Goal: Find specific page/section: Find specific page/section

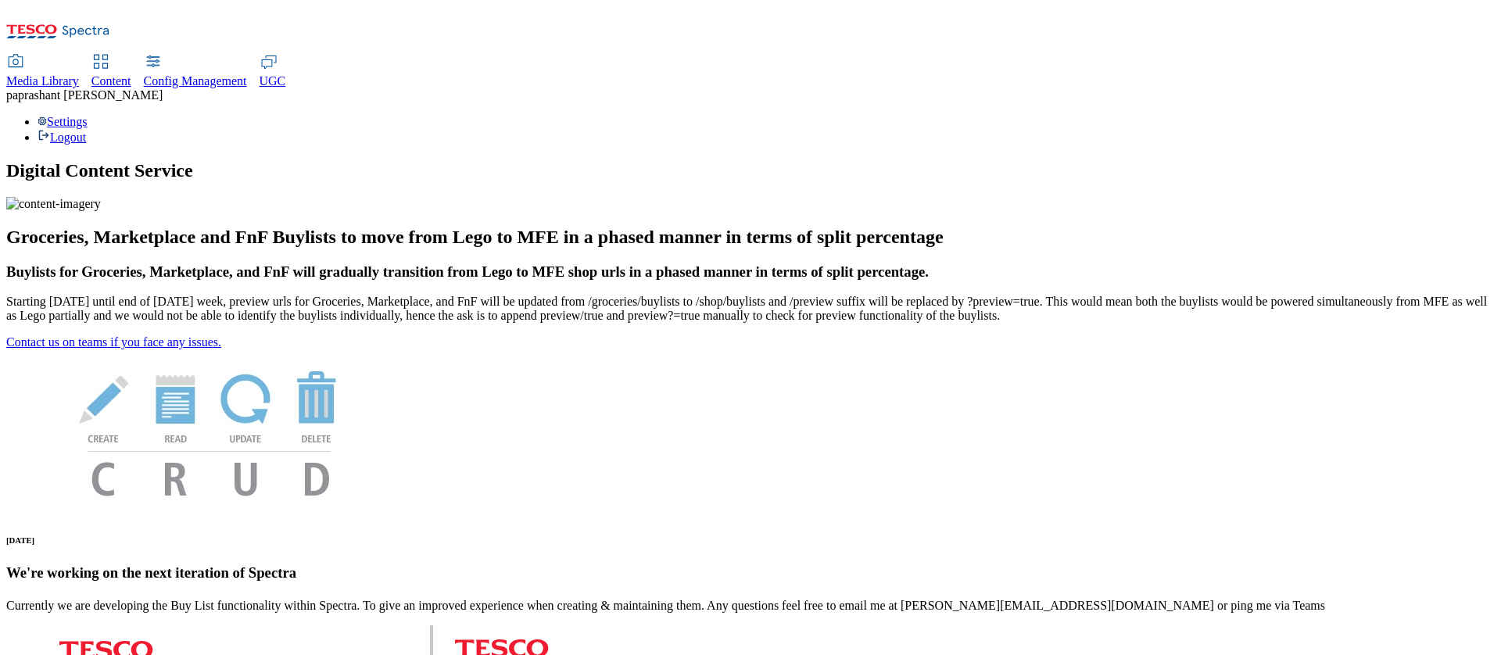
click at [131, 74] on span "Content" at bounding box center [111, 80] width 40 height 13
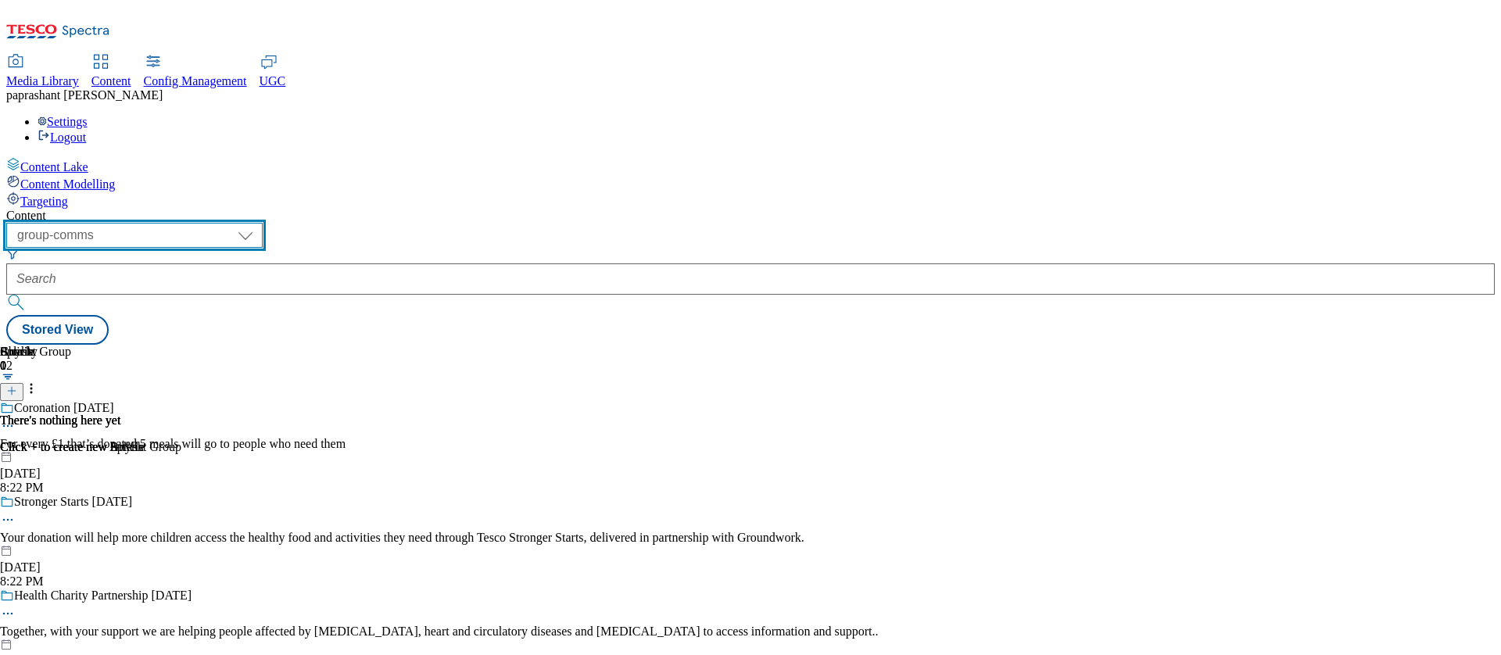
click at [263, 223] on select "dotcom-cz dotcom-hu dotcom-sk fnf-uk ghs-roi ghs-uk group-comms ighs-cz ighs-hu…" at bounding box center [134, 235] width 256 height 25
select select "stores-picklist-uk"
click at [203, 223] on select "dotcom-cz dotcom-hu dotcom-sk fnf-uk ghs-roi ghs-uk group-comms ighs-cz ighs-hu…" at bounding box center [134, 235] width 256 height 25
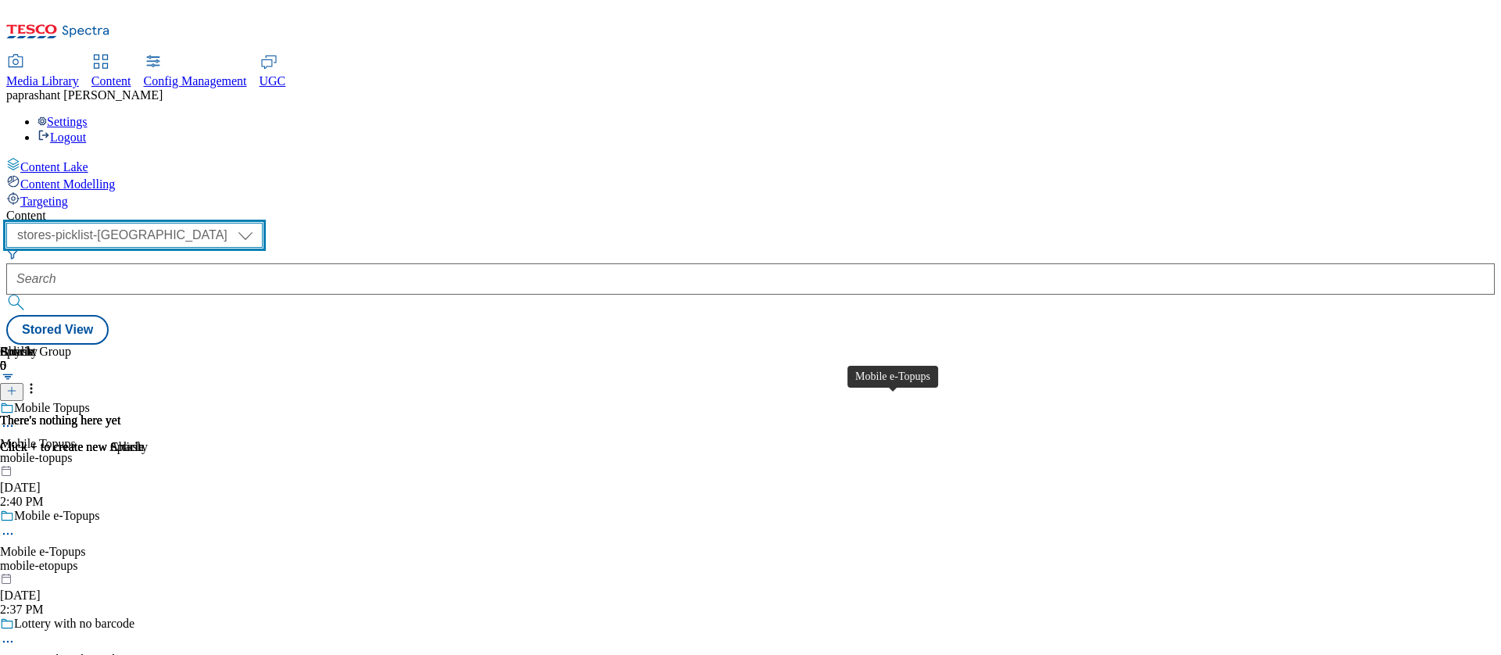
scroll to position [313, 0]
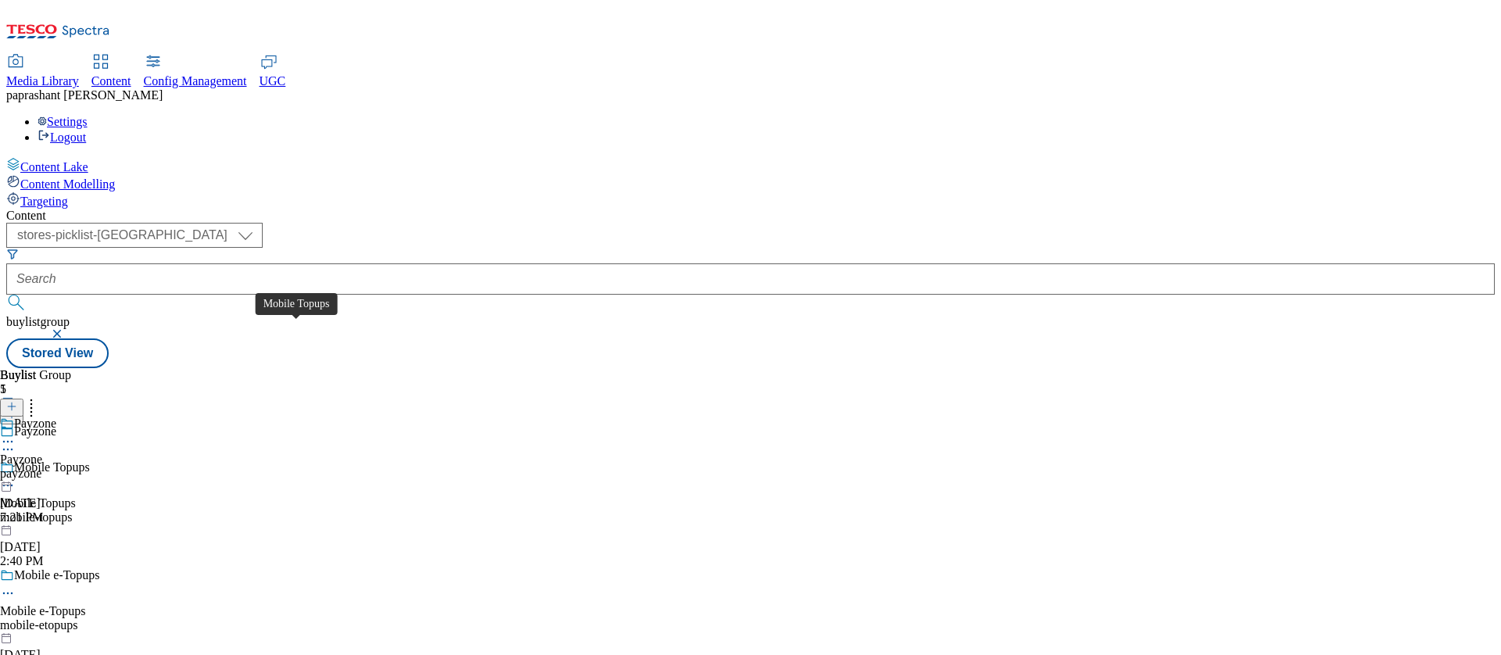
click at [76, 496] on div "Mobile Topups" at bounding box center [38, 503] width 76 height 14
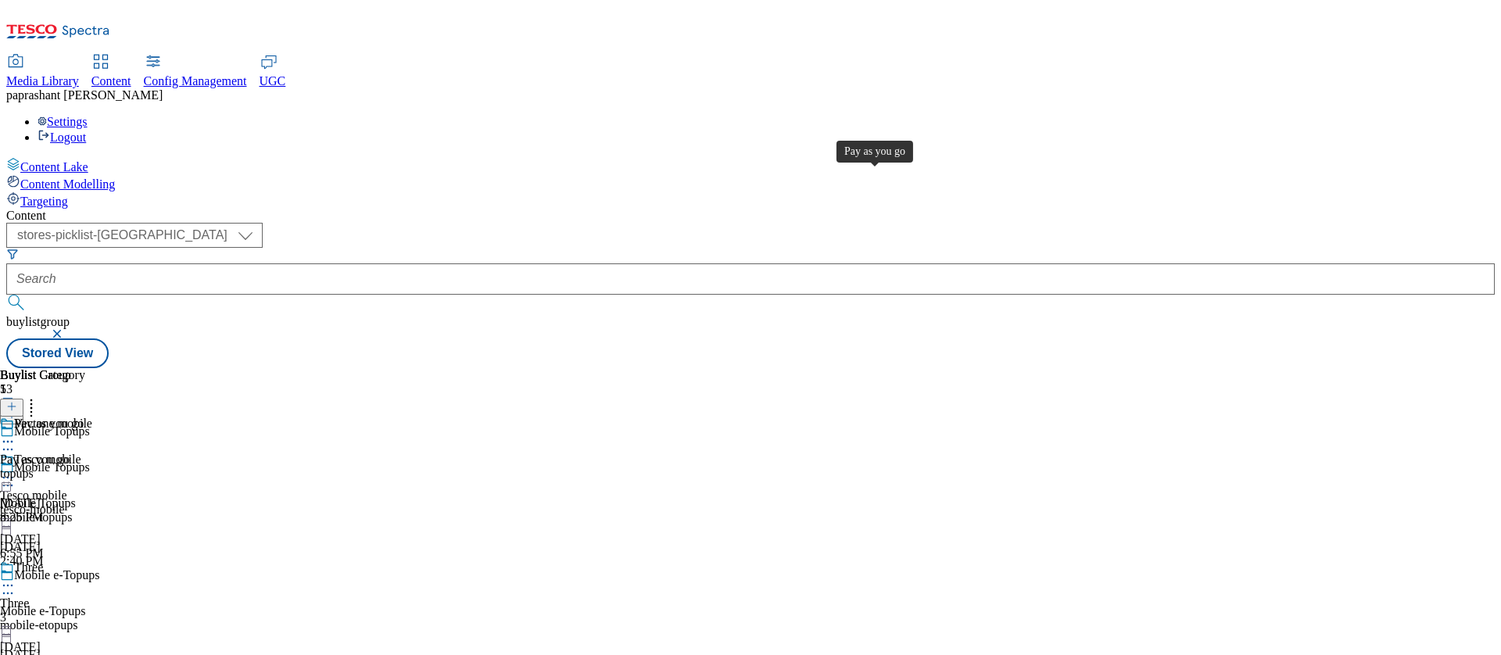
click at [70, 453] on div "Pay as you go" at bounding box center [35, 460] width 70 height 14
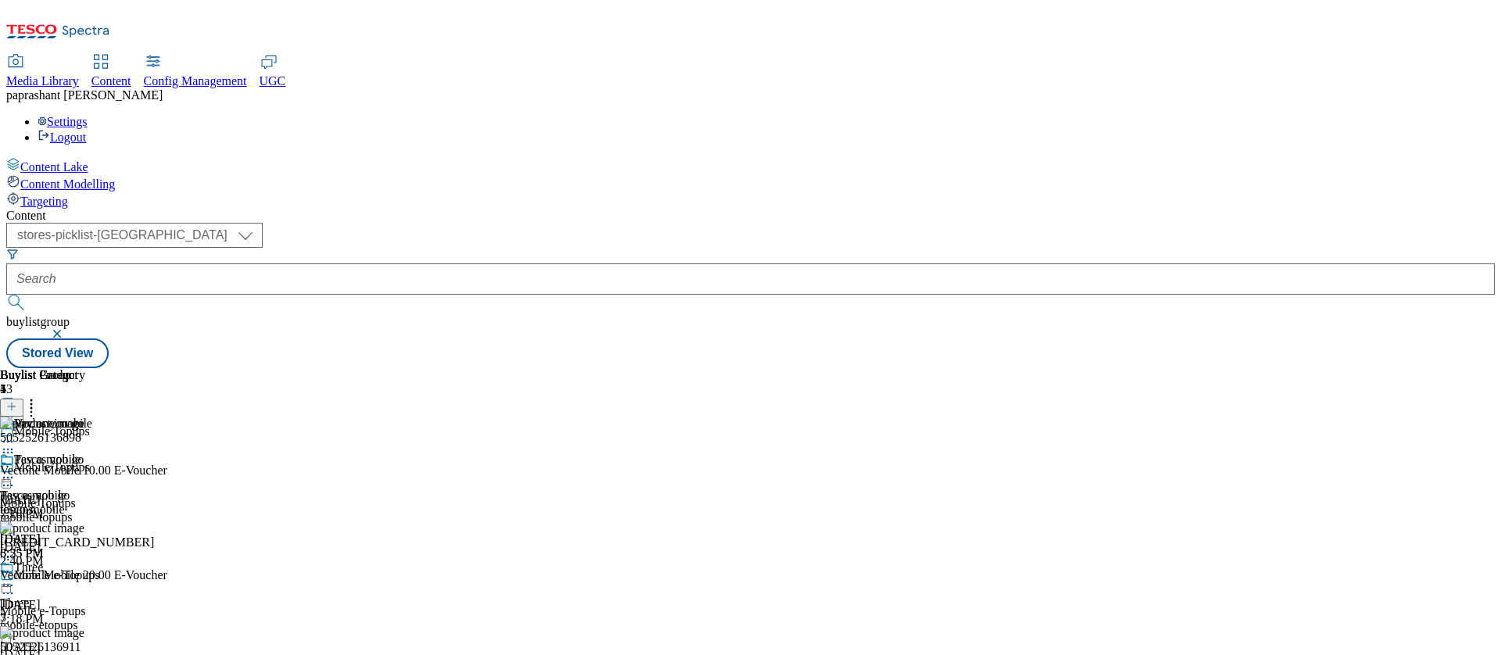
click at [133, 503] on div "tesco-mobile" at bounding box center [66, 510] width 133 height 14
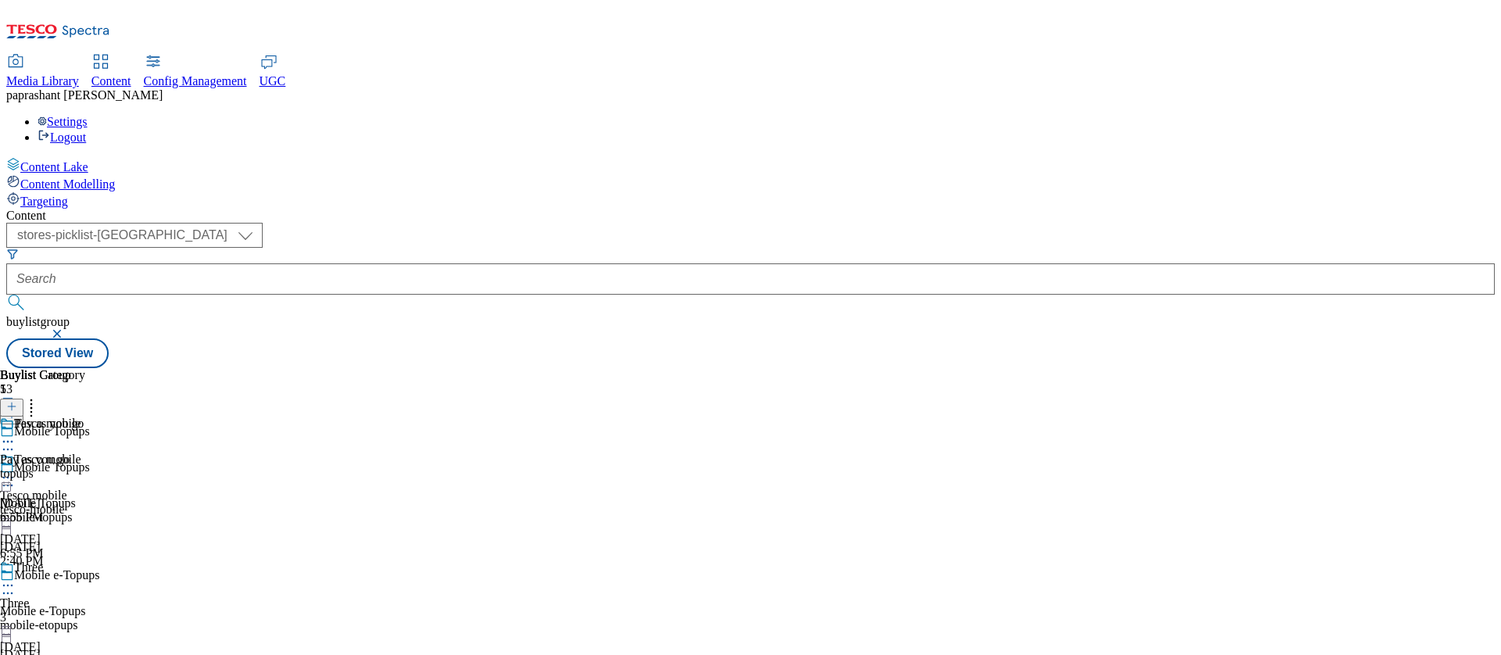
click at [85, 467] on div "topups" at bounding box center [42, 474] width 85 height 14
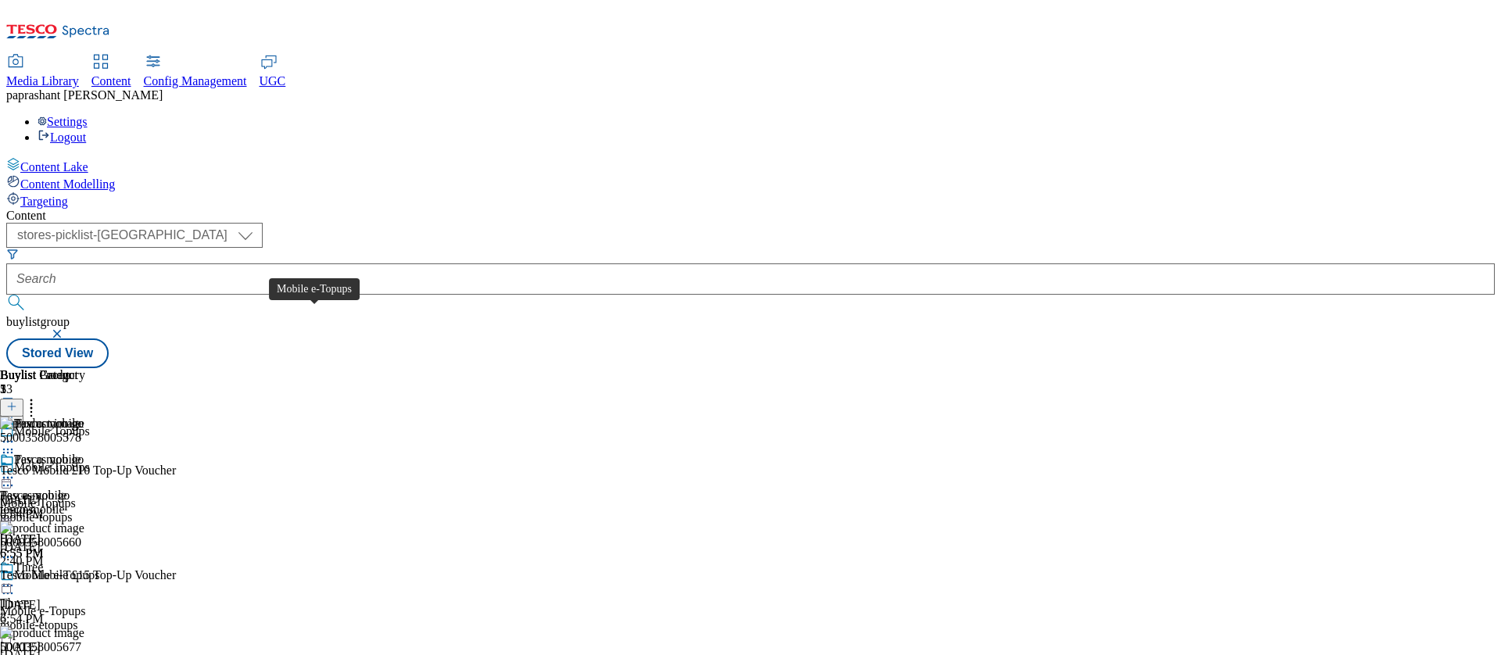
click at [100, 568] on span "Mobile e-Topups" at bounding box center [57, 576] width 86 height 17
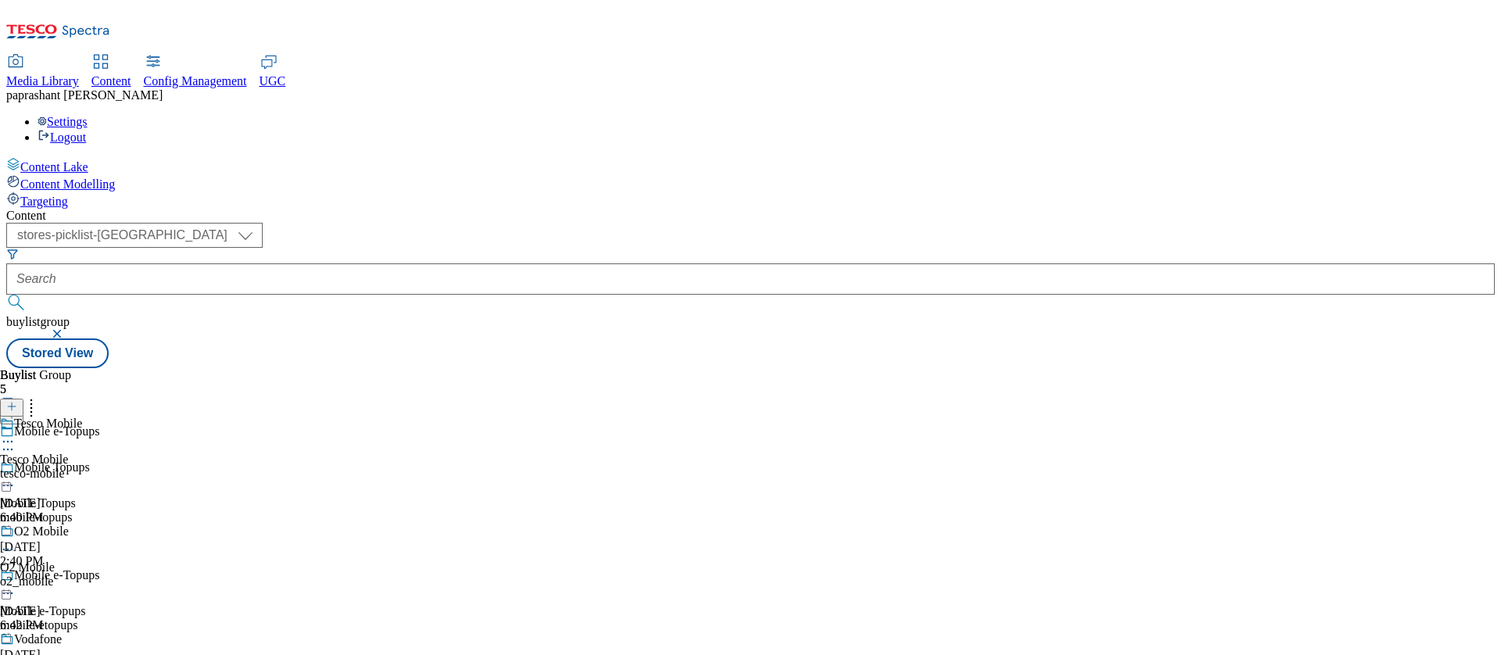
scroll to position [246, 0]
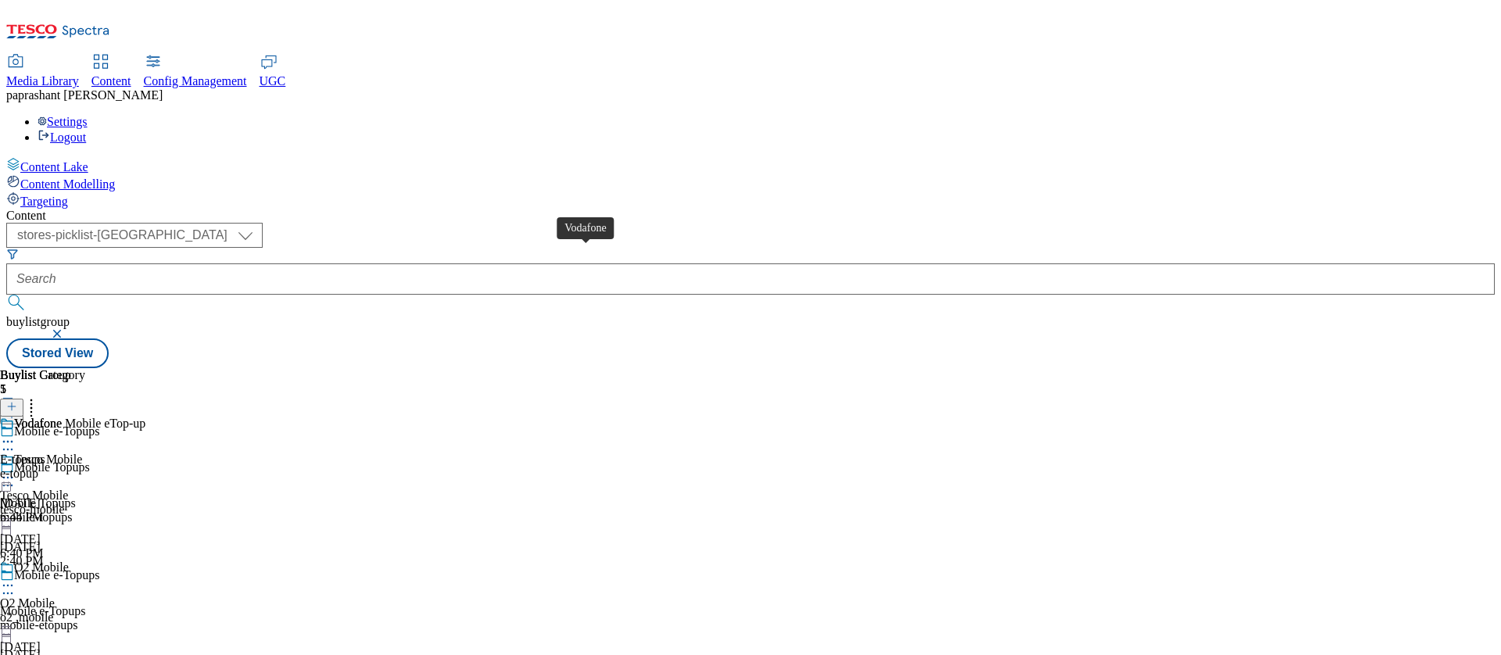
scroll to position [313, 0]
click at [130, 467] on div "e-topup" at bounding box center [65, 474] width 130 height 14
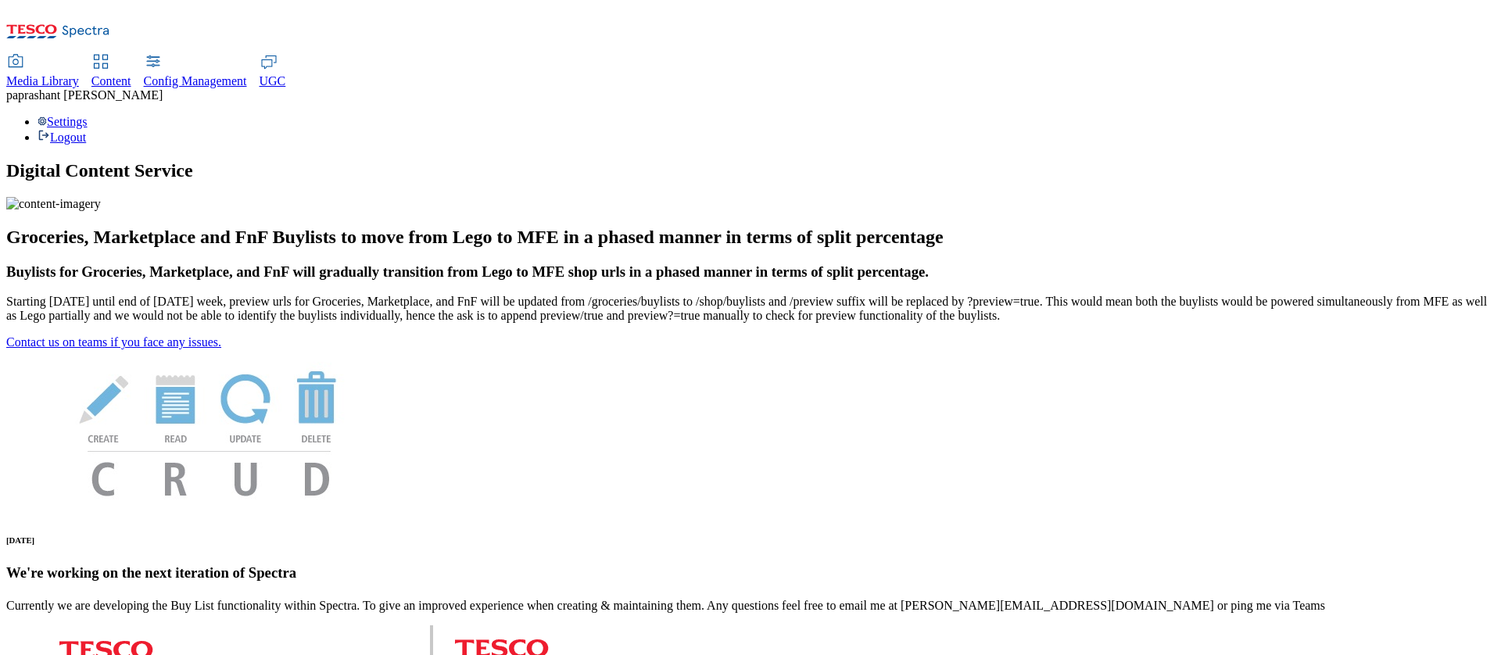
click at [131, 74] on span "Content" at bounding box center [111, 80] width 40 height 13
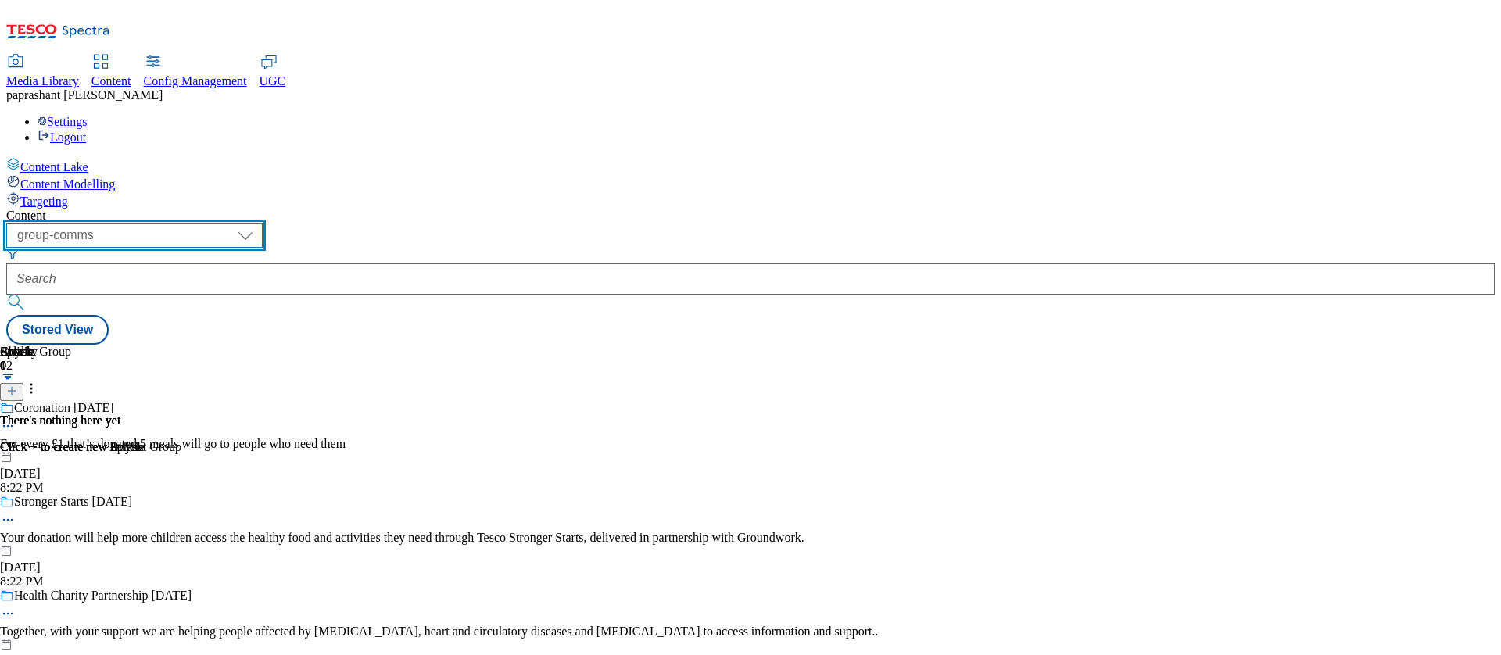
click at [263, 223] on select "dotcom-cz dotcom-hu dotcom-sk fnf-uk ghs-roi ghs-uk group-comms ighs-cz ighs-hu…" at bounding box center [134, 235] width 256 height 25
click at [203, 223] on select "dotcom-cz dotcom-hu dotcom-sk fnf-uk ghs-roi ghs-uk group-comms ighs-cz ighs-hu…" at bounding box center [134, 235] width 256 height 25
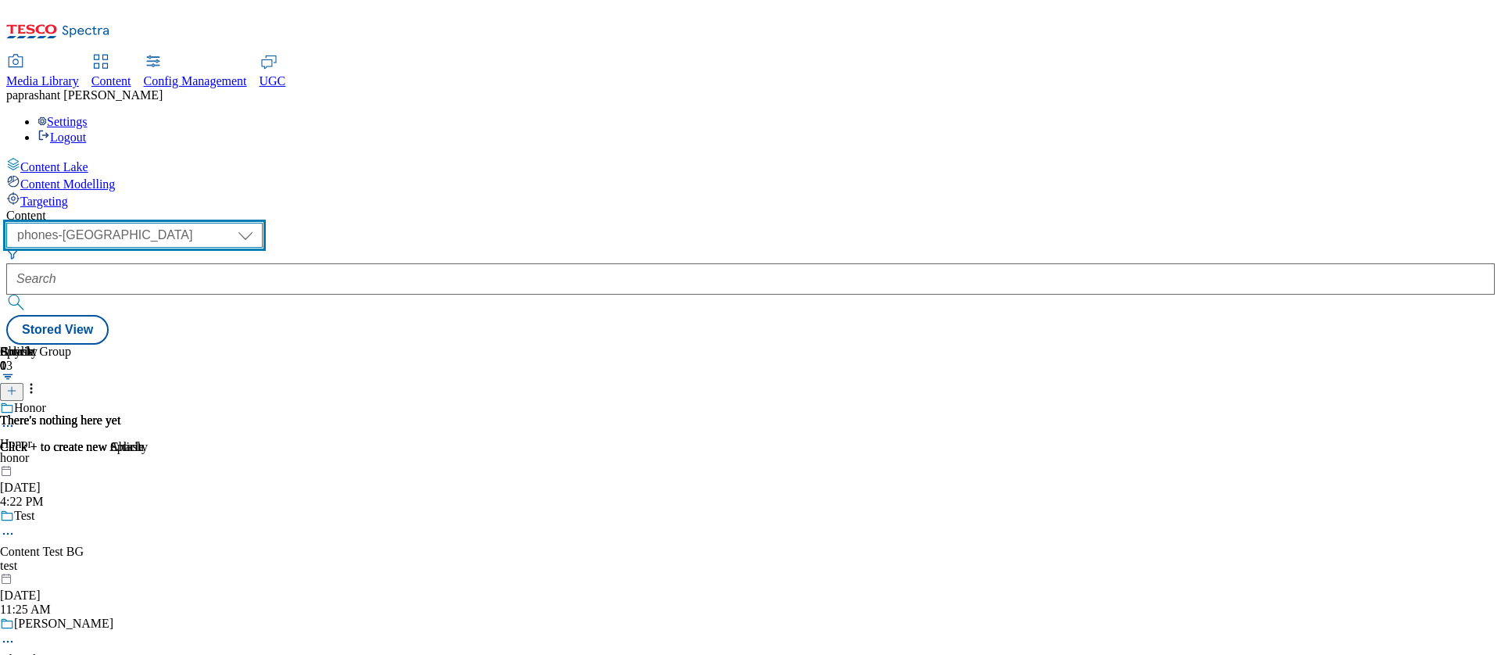
scroll to position [1637, 0]
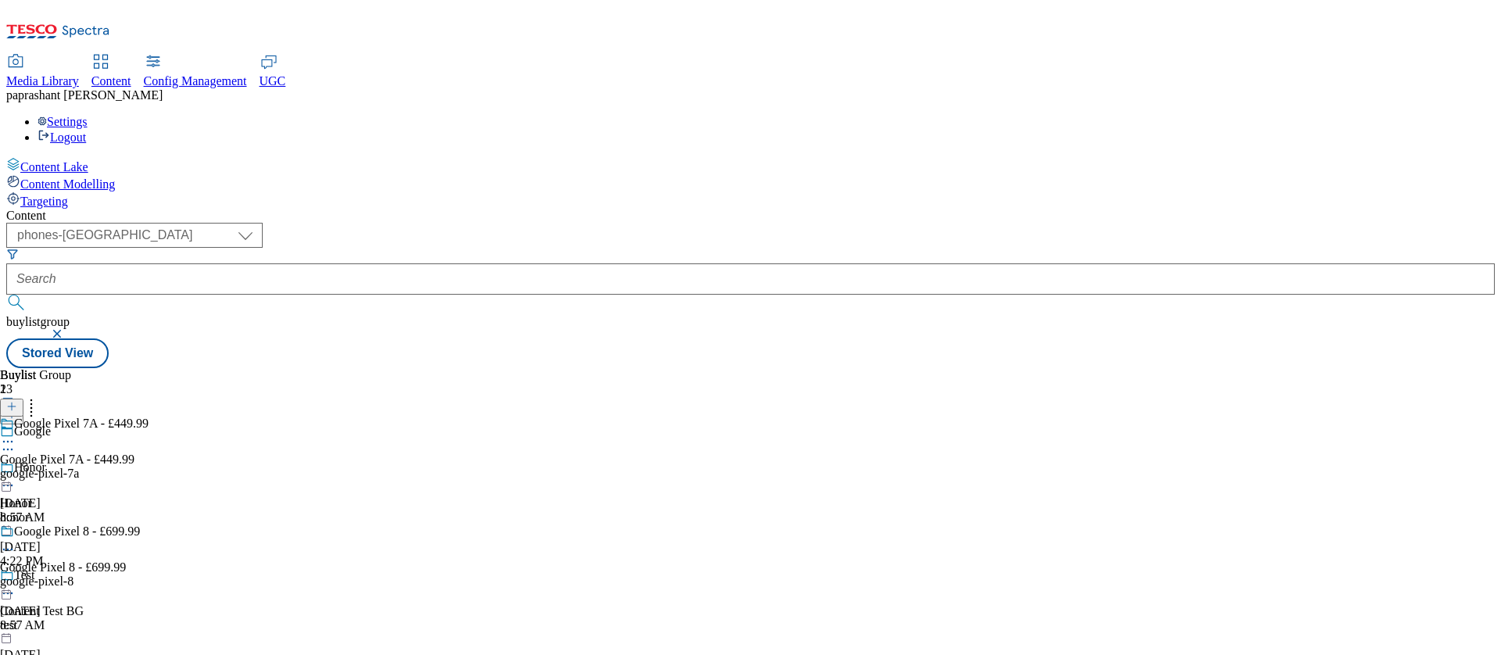
click at [16, 434] on icon at bounding box center [8, 442] width 16 height 16
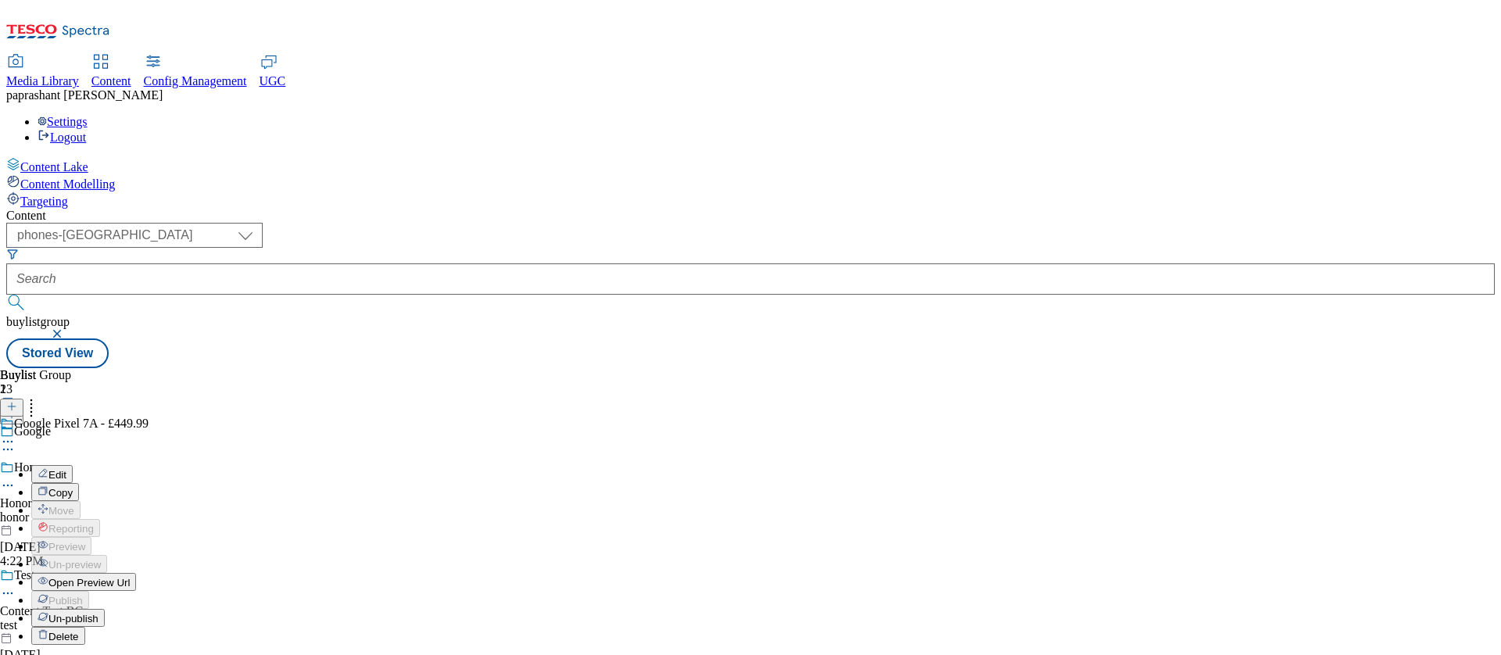
click at [130, 577] on span "Open Preview Url" at bounding box center [88, 583] width 81 height 12
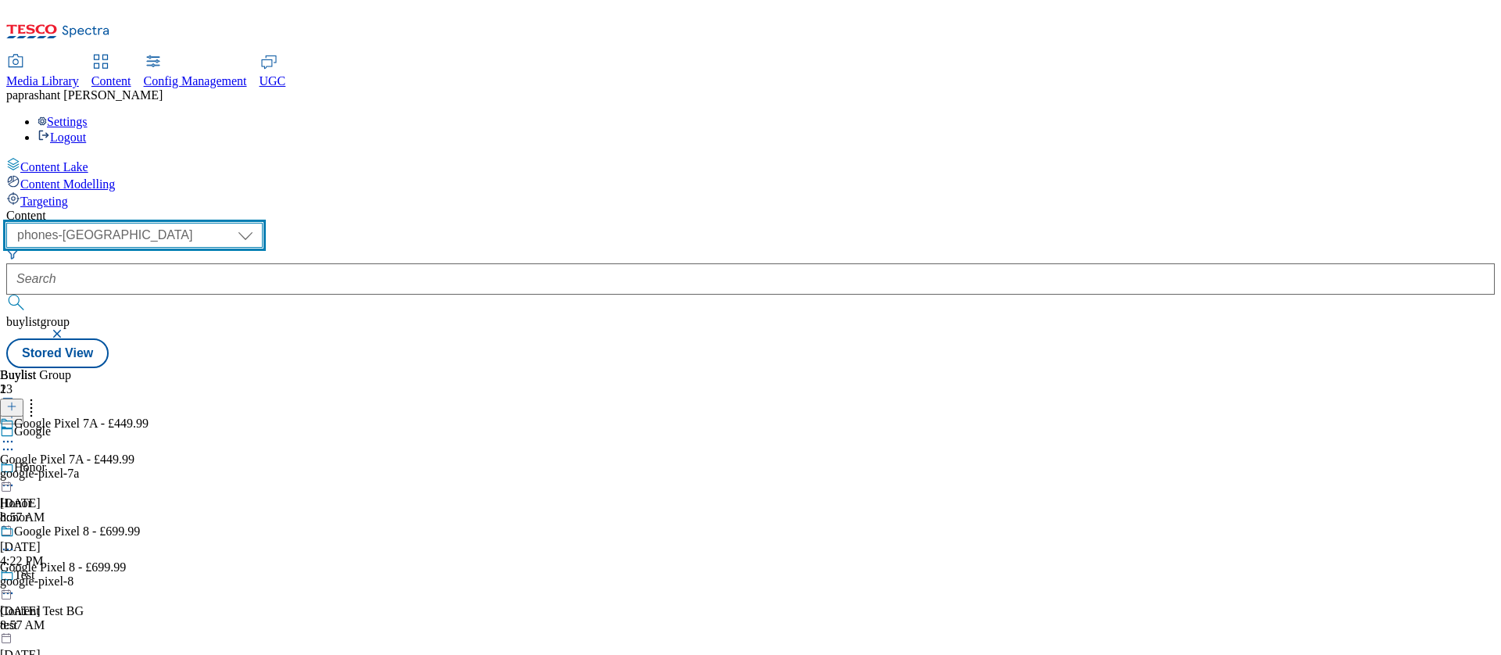
click at [263, 223] on select "dotcom-cz dotcom-hu dotcom-sk fnf-uk ghs-roi ghs-uk group-comms ighs-cz ighs-hu…" at bounding box center [134, 235] width 256 height 25
click at [203, 223] on select "dotcom-cz dotcom-hu dotcom-sk fnf-uk ghs-roi ghs-uk group-comms ighs-cz ighs-hu…" at bounding box center [134, 235] width 256 height 25
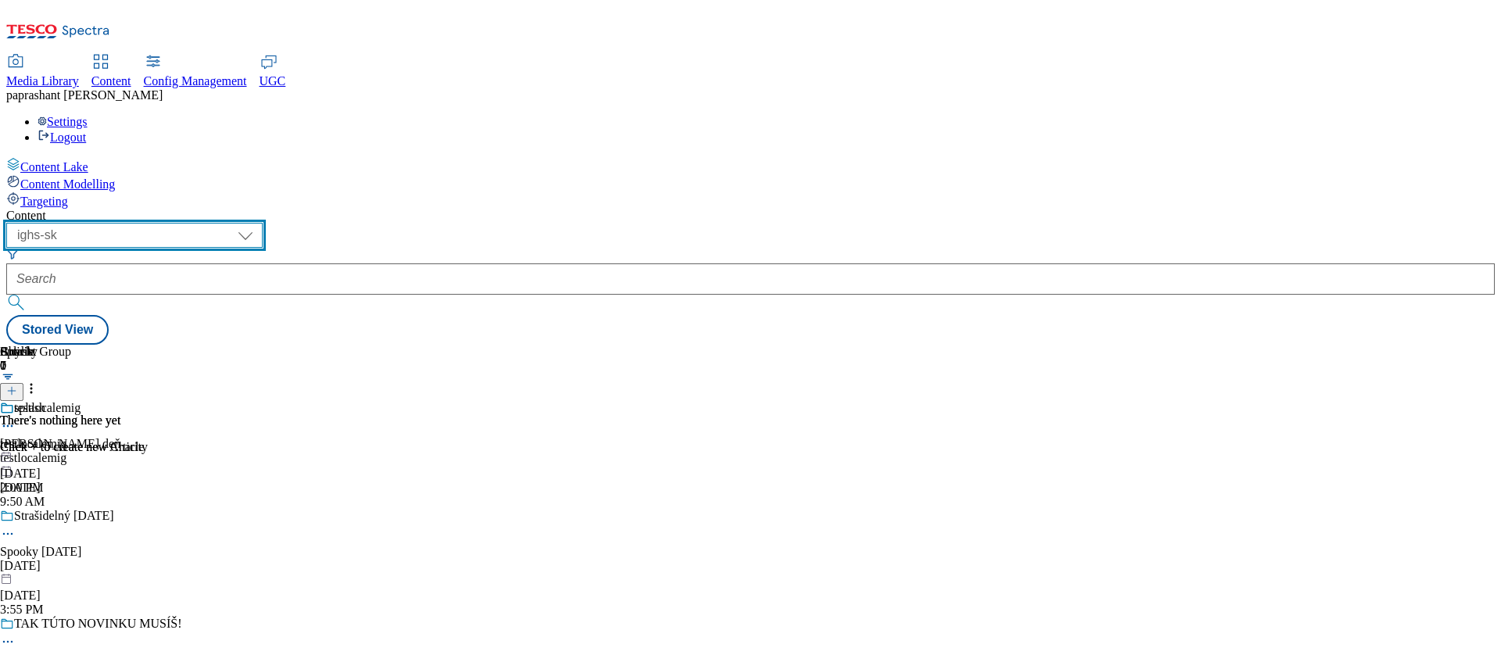
click at [263, 223] on select "dotcom-cz dotcom-hu dotcom-sk fnf-uk ghs-roi ghs-uk group-comms ighs-cz ighs-hu…" at bounding box center [134, 235] width 256 height 25
click at [203, 223] on select "dotcom-cz dotcom-hu dotcom-sk fnf-uk ghs-roi ghs-uk group-comms ighs-cz ighs-hu…" at bounding box center [134, 235] width 256 height 25
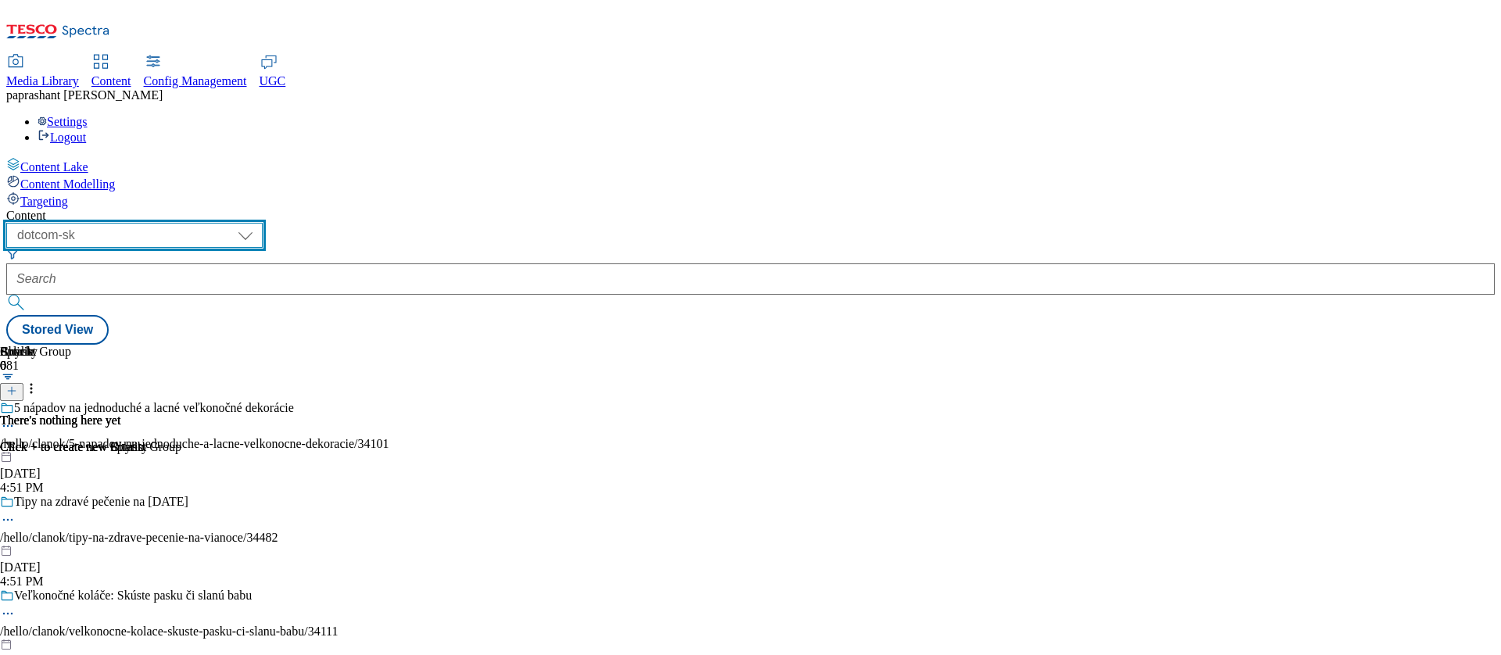
click at [263, 223] on select "dotcom-cz dotcom-hu dotcom-sk fnf-uk ghs-roi ghs-uk group-comms ighs-cz ighs-hu…" at bounding box center [134, 235] width 256 height 25
select select "fnf-uk"
click at [203, 223] on select "dotcom-cz dotcom-hu dotcom-sk fnf-uk ghs-roi ghs-uk group-comms ighs-cz ighs-hu…" at bounding box center [134, 235] width 256 height 25
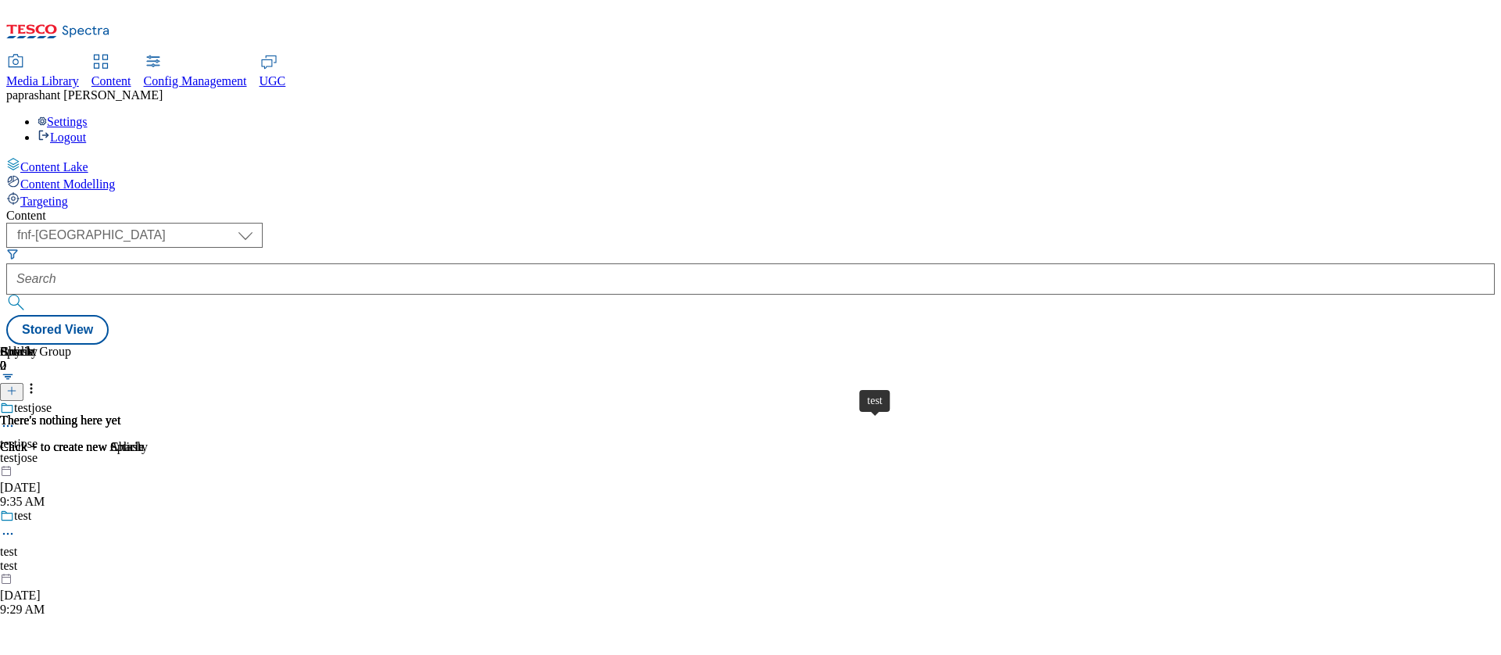
click at [17, 545] on span "test" at bounding box center [8, 552] width 17 height 14
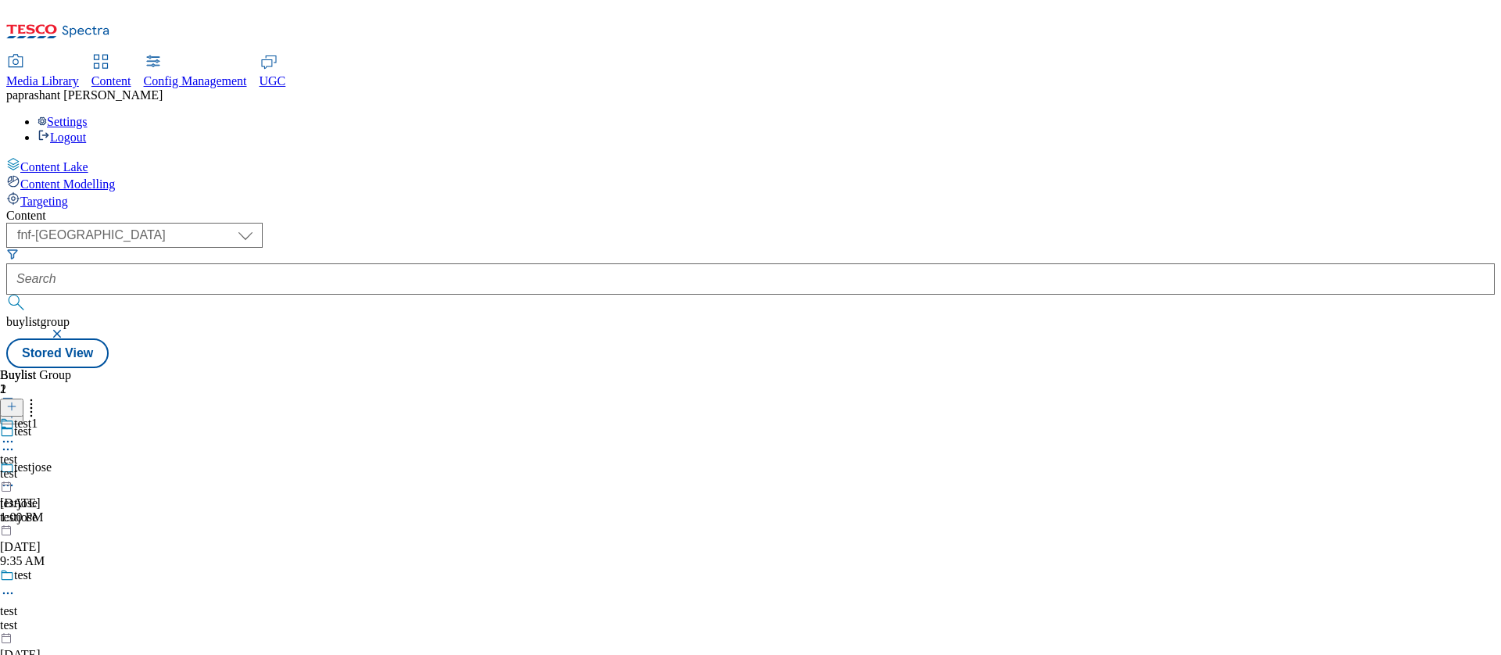
click at [44, 417] on div "test1" at bounding box center [22, 435] width 44 height 36
click at [31, 417] on span "test" at bounding box center [22, 425] width 17 height 17
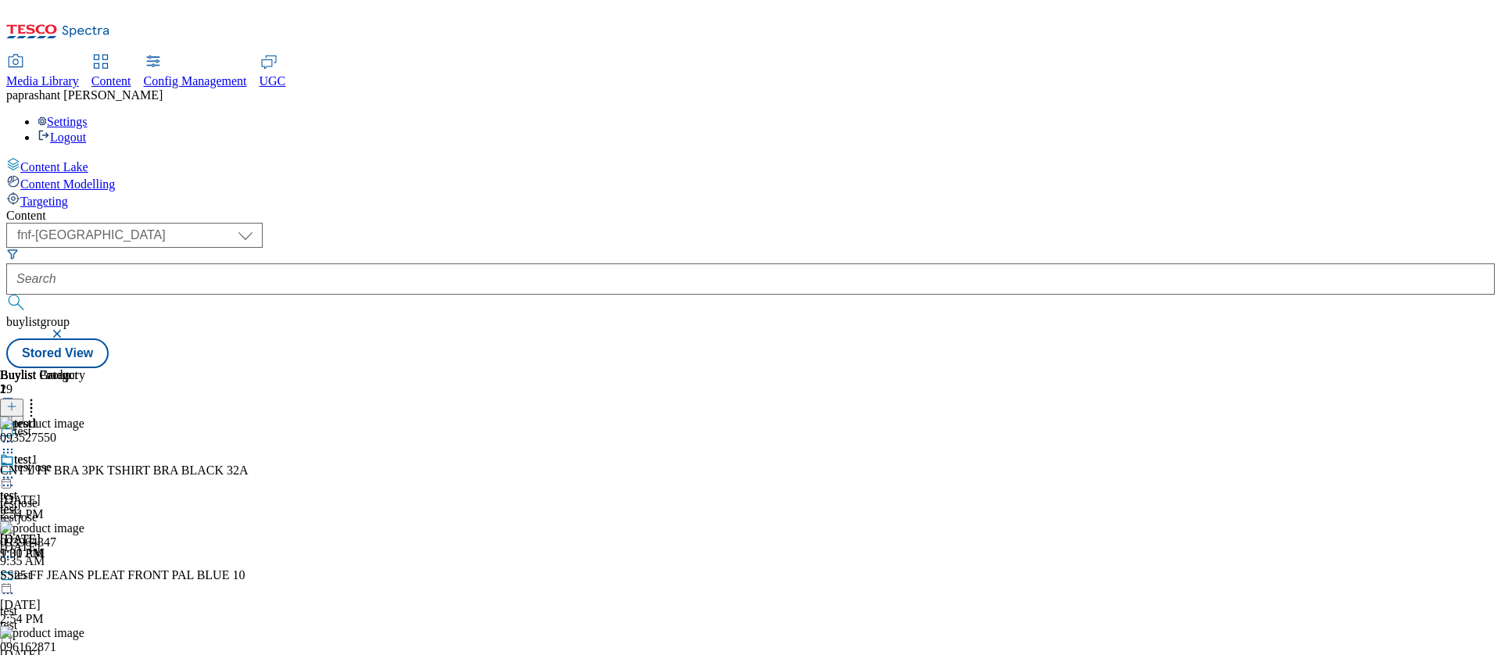
click at [16, 470] on icon at bounding box center [8, 478] width 16 height 16
click at [85, 503] on div "test" at bounding box center [42, 510] width 85 height 14
